Goal: Ask a question

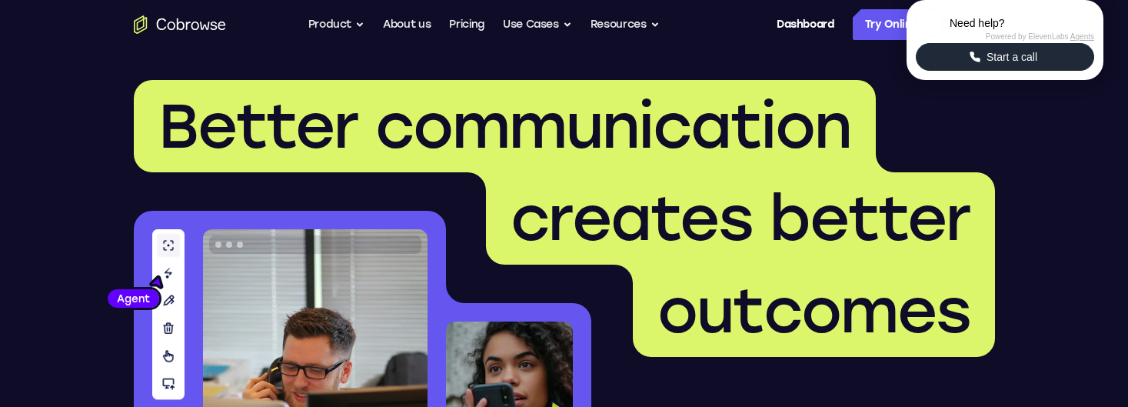
scroll to position [4707, 0]
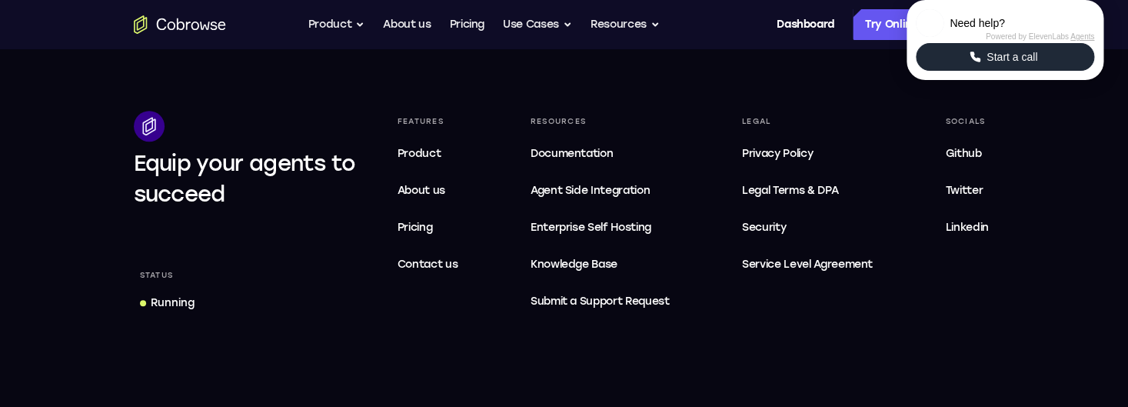
click at [972, 71] on button "Start a call" at bounding box center [1005, 57] width 178 height 28
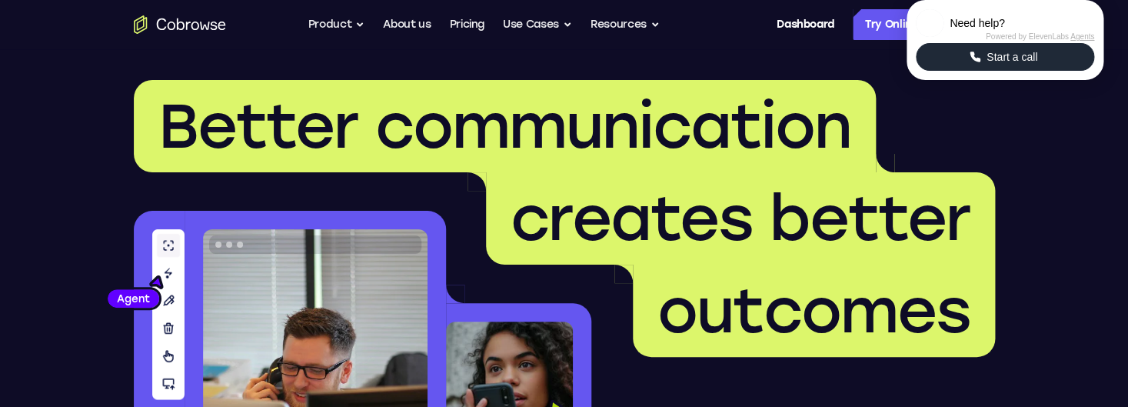
click at [1032, 65] on span "Start a call" at bounding box center [1012, 56] width 60 height 15
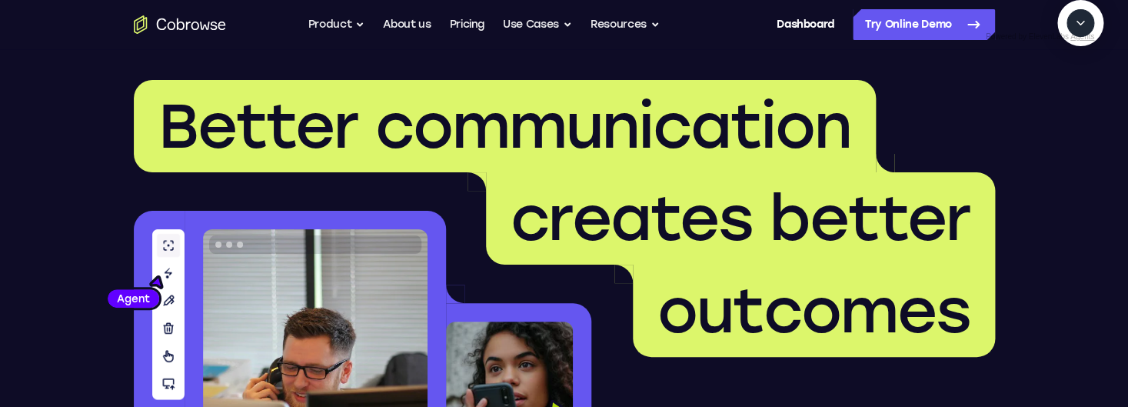
click at [1070, 108] on textarea "Text message input" at bounding box center [1089, 94] width 38 height 28
type textarea "tell me the last downtime. don't search, use the status link on the page and th…"
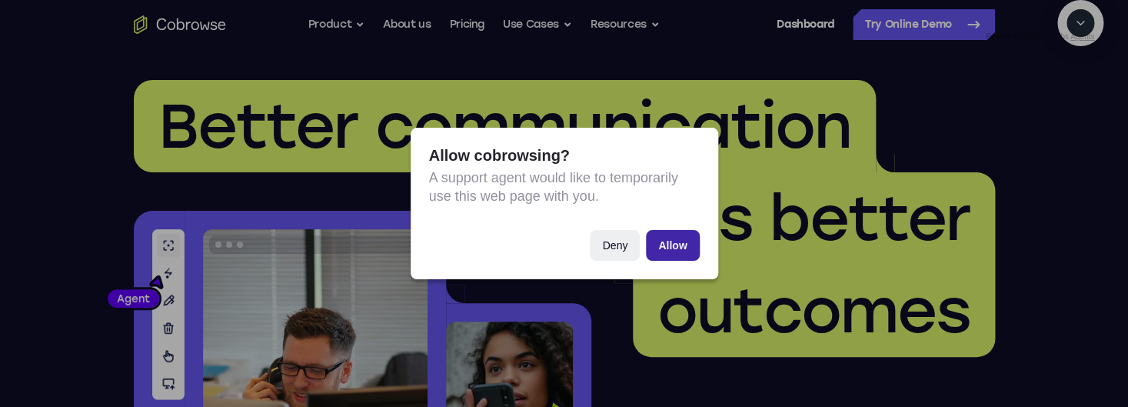
click at [661, 250] on button "Allow" at bounding box center [672, 245] width 53 height 31
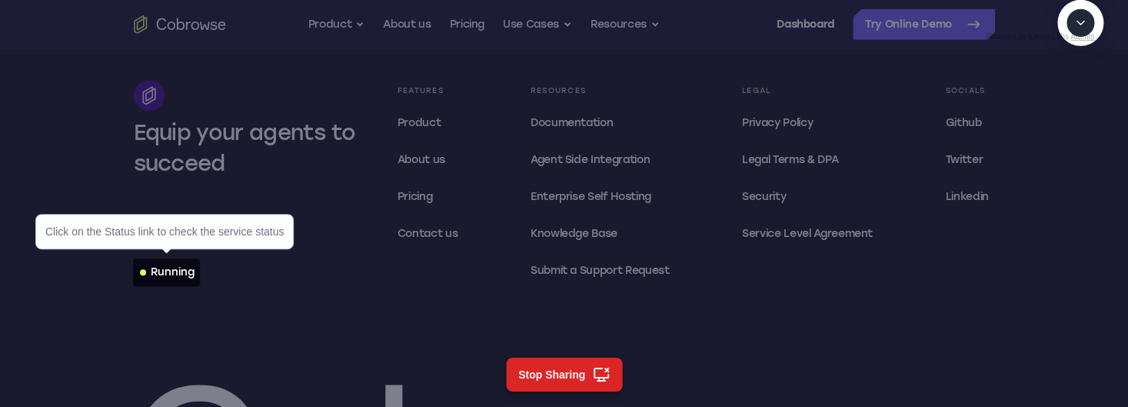
scroll to position [4739, 0]
click at [176, 275] on div "Running" at bounding box center [173, 271] width 44 height 15
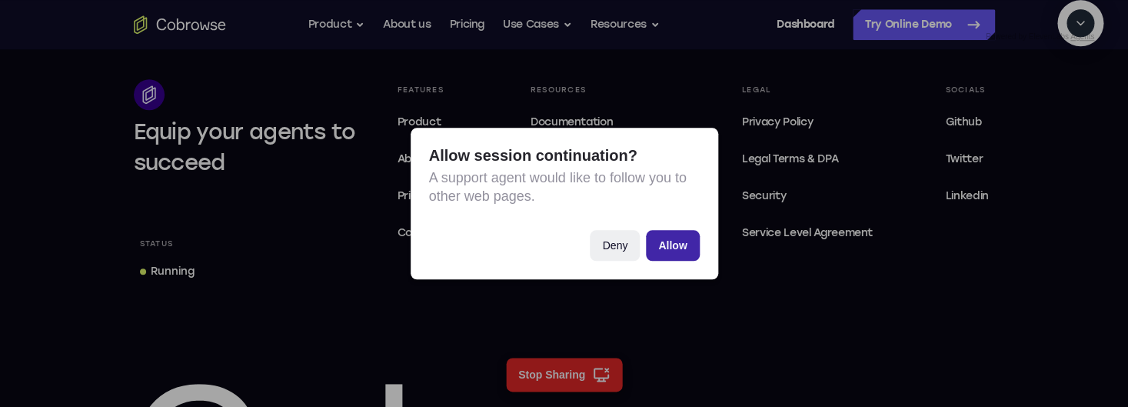
click at [669, 249] on button "Allow" at bounding box center [672, 245] width 53 height 31
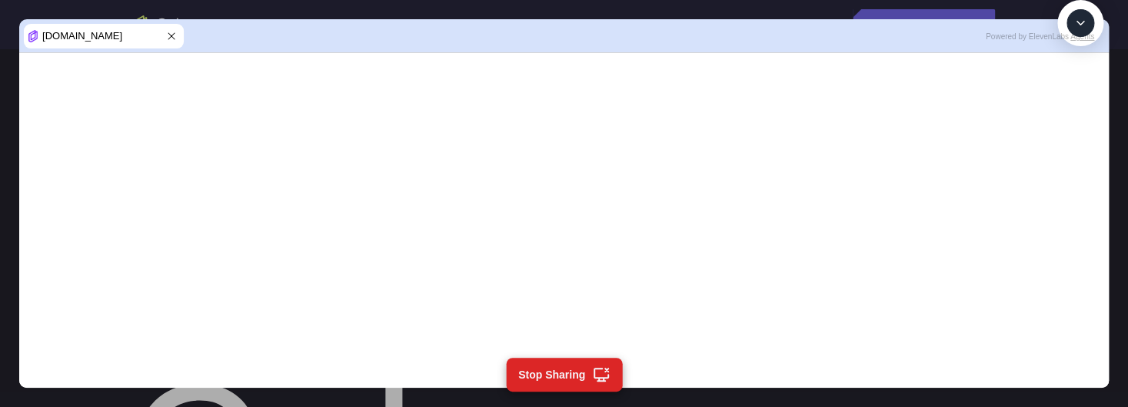
scroll to position [688, 0]
click at [1070, 108] on textarea "Text message input" at bounding box center [1089, 94] width 38 height 28
type textarea "Show me how I can go fullscreen mode instead"
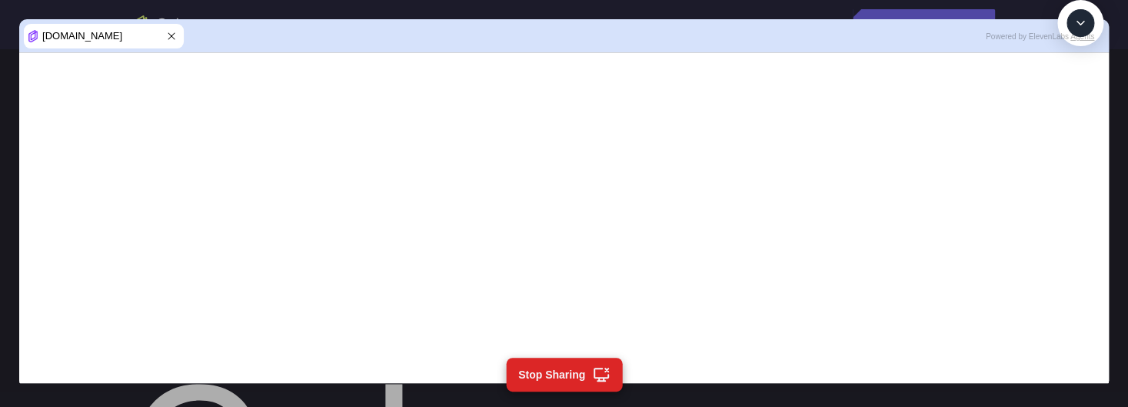
scroll to position [5, 0]
click at [1070, 108] on textarea "Text message input" at bounding box center [1089, 94] width 38 height 28
type textarea "cancel"
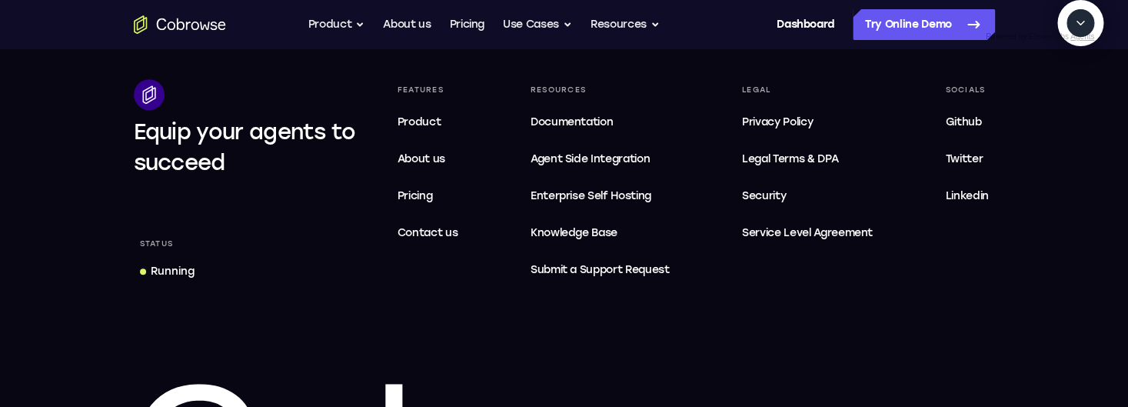
scroll to position [935, 0]
click at [1079, 30] on icon "Collapse" at bounding box center [1081, 23] width 14 height 14
